Goal: Transaction & Acquisition: Purchase product/service

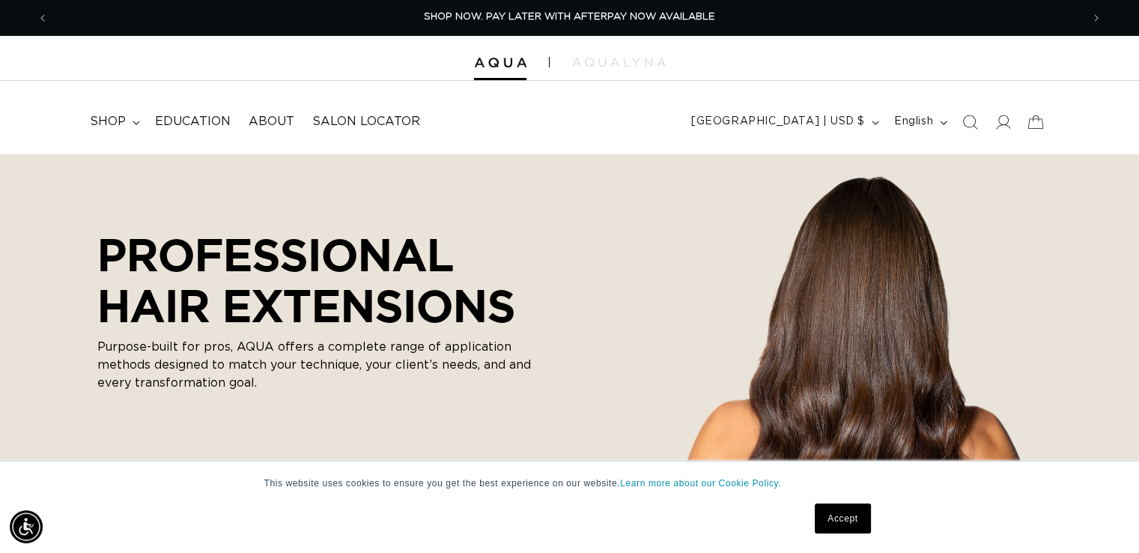
scroll to position [0, 1033]
click at [136, 124] on icon at bounding box center [136, 123] width 7 height 4
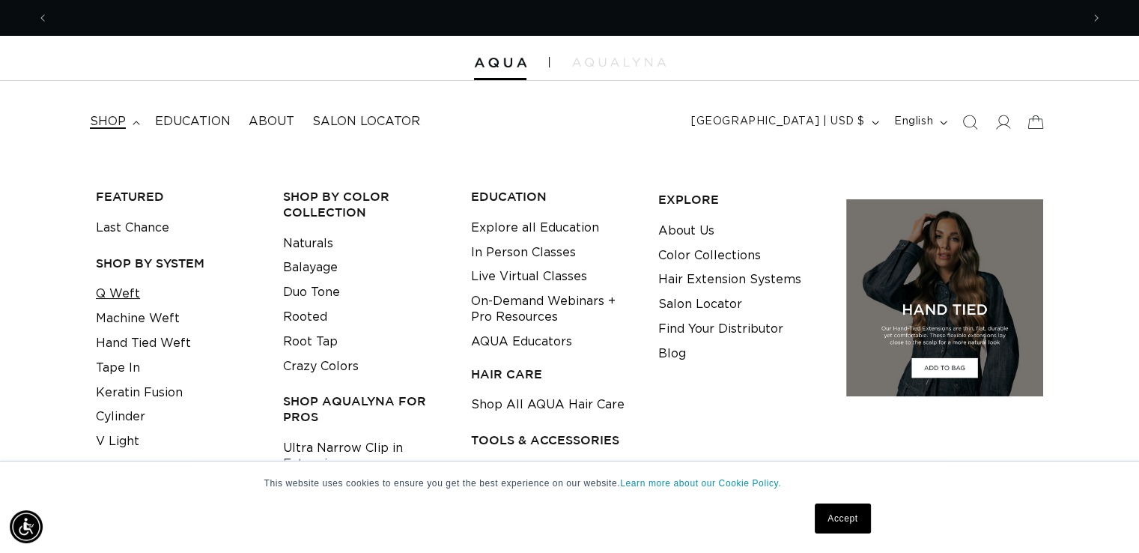
scroll to position [0, 0]
click at [114, 300] on link "Q Weft" at bounding box center [118, 294] width 44 height 25
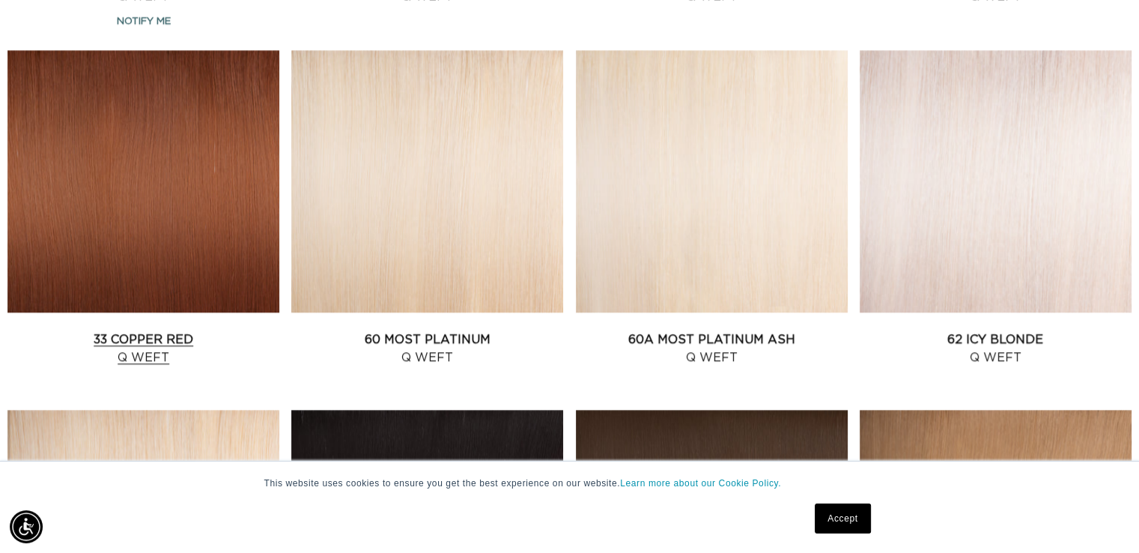
scroll to position [0, 1033]
click at [106, 330] on link "33 Copper Red Q Weft" at bounding box center [143, 348] width 272 height 36
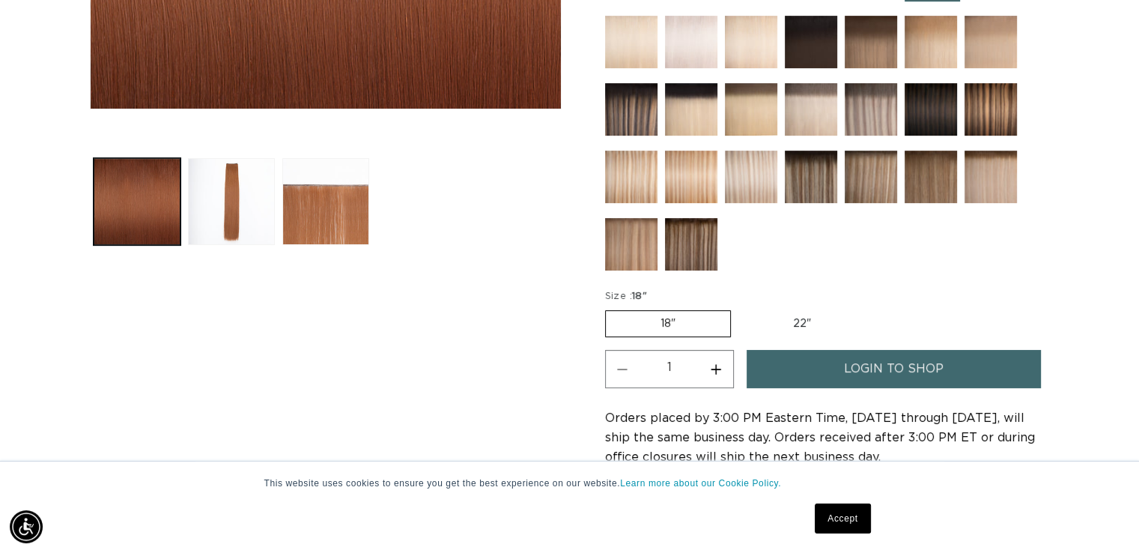
scroll to position [0, 1033]
